Goal: Obtain resource: Download file/media

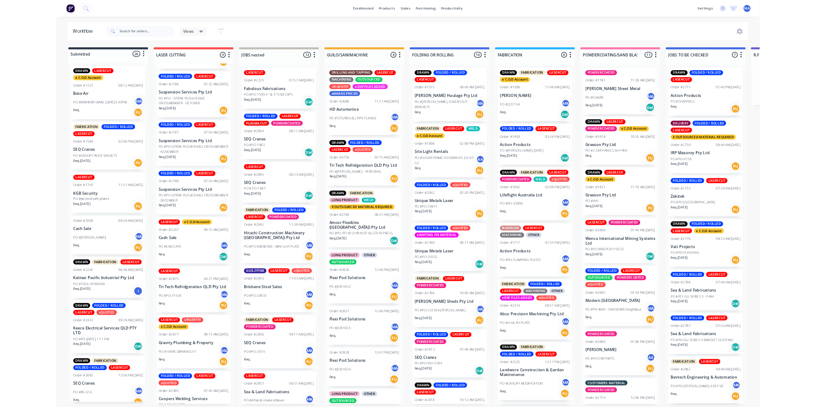
scroll to position [187, 0]
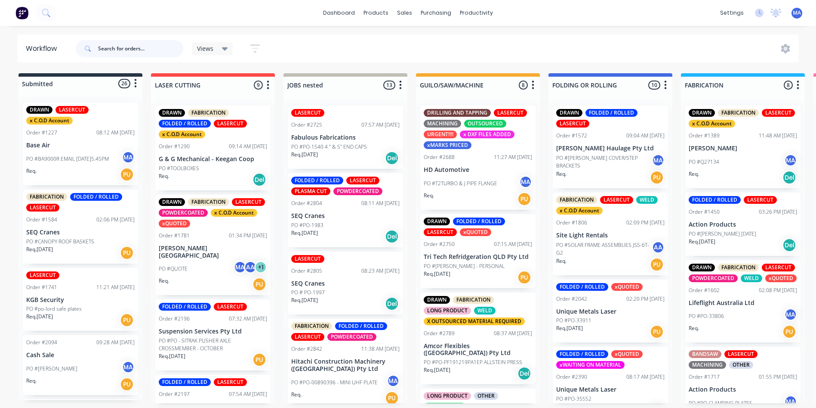
click at [128, 49] on input "text" at bounding box center [140, 48] width 85 height 17
click at [101, 47] on input "text" at bounding box center [140, 48] width 85 height 17
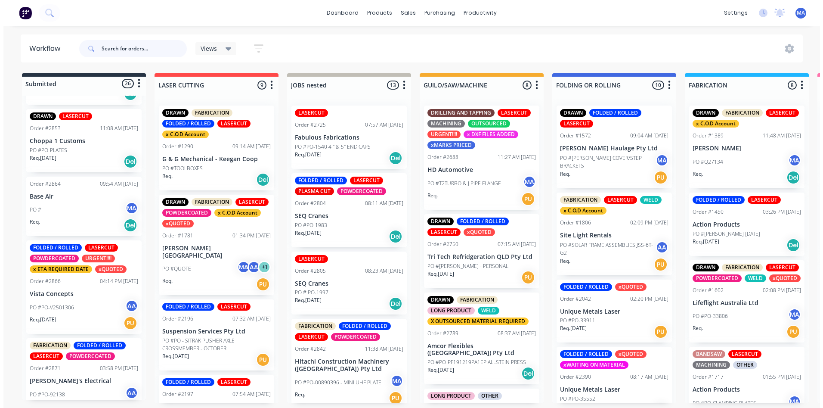
scroll to position [1455, 0]
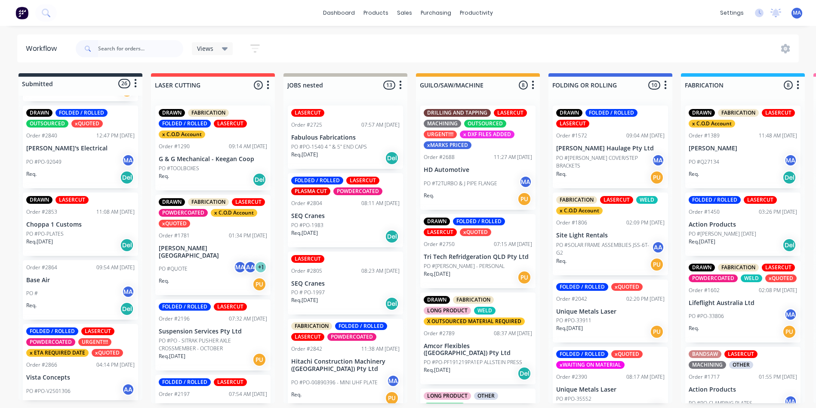
click at [140, 58] on div at bounding box center [130, 49] width 108 height 26
click at [142, 49] on input "text" at bounding box center [140, 48] width 85 height 17
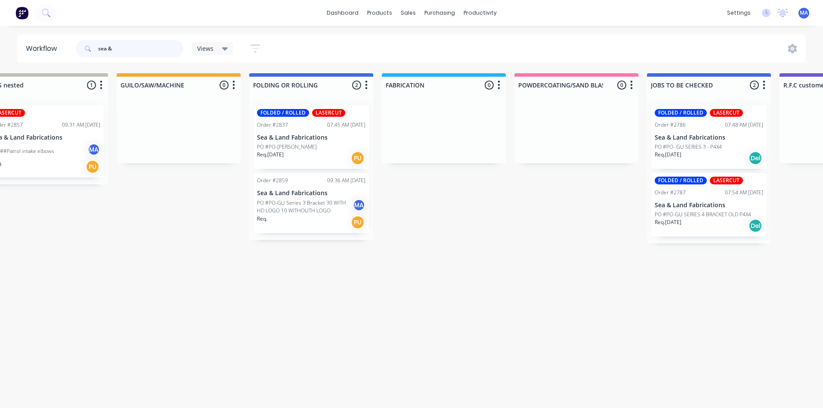
scroll to position [0, 283]
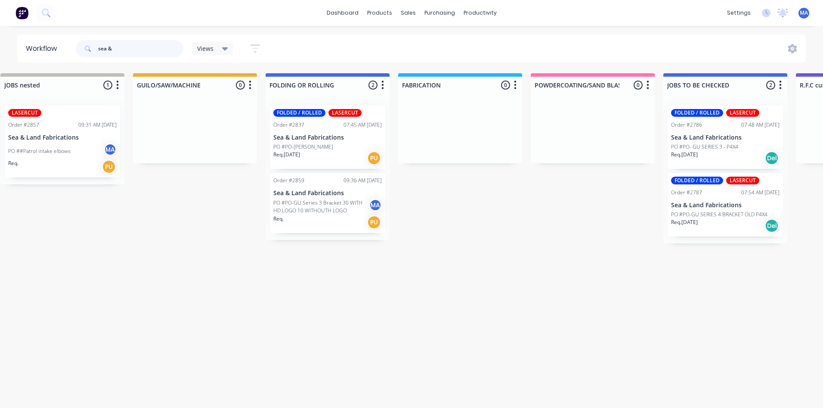
type input "sea &"
click at [291, 144] on p "PO #PO-[PERSON_NAME]" at bounding box center [303, 147] width 60 height 8
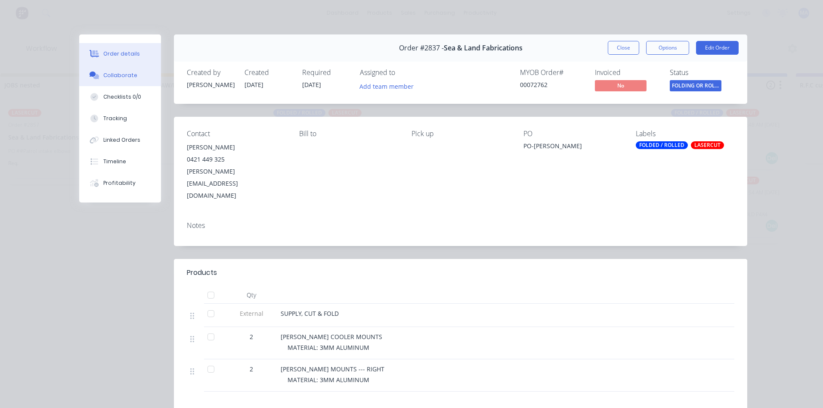
click at [126, 76] on div "Collaborate" at bounding box center [120, 75] width 34 height 8
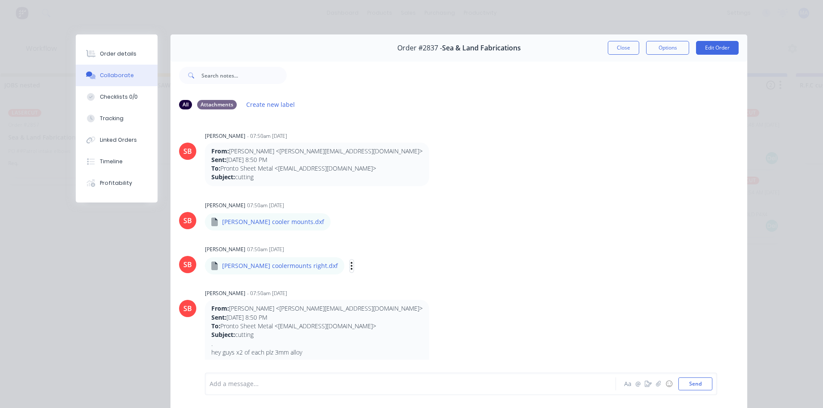
click at [350, 266] on button "button" at bounding box center [351, 266] width 3 height 12
drag, startPoint x: 360, startPoint y: 288, endPoint x: 368, endPoint y: 288, distance: 8.2
click at [0, 0] on button "Download" at bounding box center [0, 0] width 0 height 0
click at [337, 219] on icon "button" at bounding box center [338, 222] width 2 height 8
click at [363, 247] on button "Download" at bounding box center [394, 244] width 97 height 19
